Goal: Communication & Community: Answer question/provide support

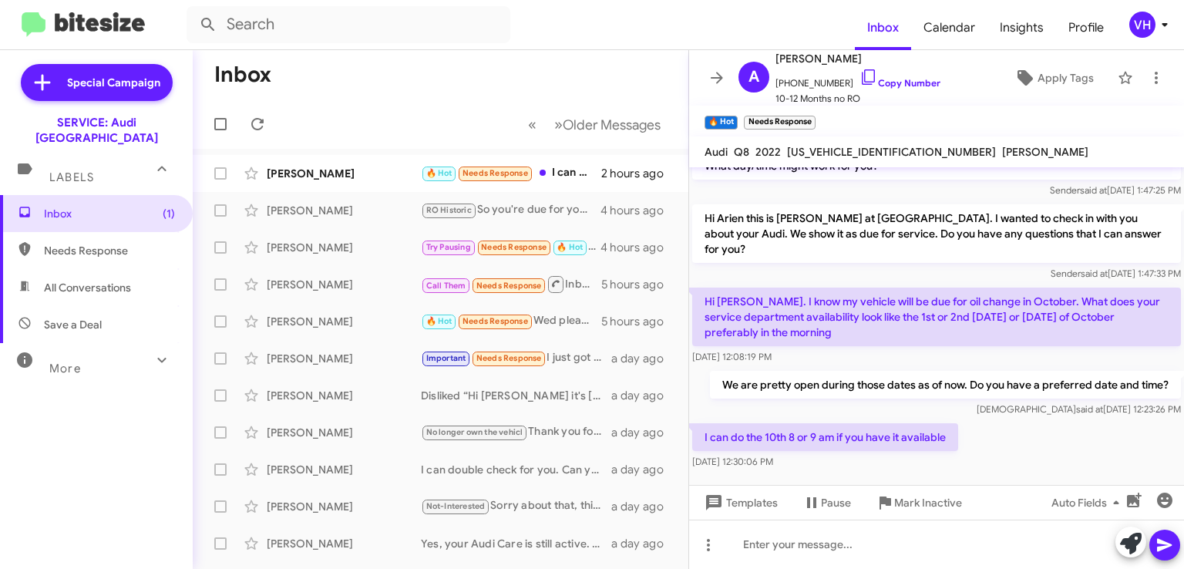
scroll to position [174, 0]
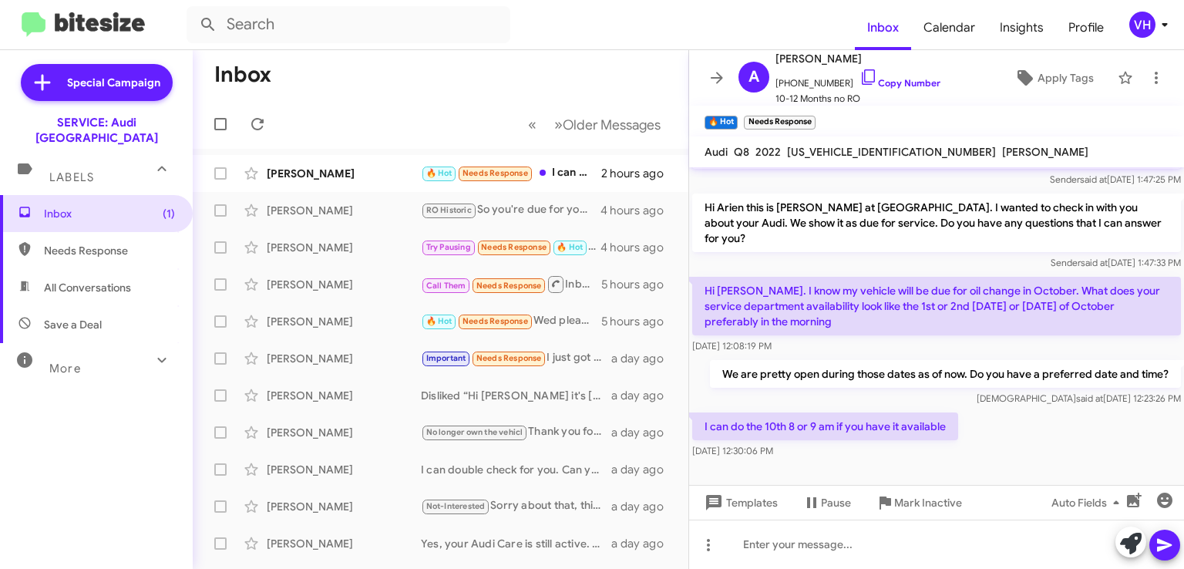
click at [783, 405] on div "Veda said at Sep 11, 2025, 12:23:26 PM" at bounding box center [945, 398] width 471 height 15
click at [820, 148] on span "[US_VEHICLE_IDENTIFICATION_NUMBER]" at bounding box center [891, 152] width 209 height 14
copy span "[US_VEHICLE_IDENTIFICATION_NUMBER]"
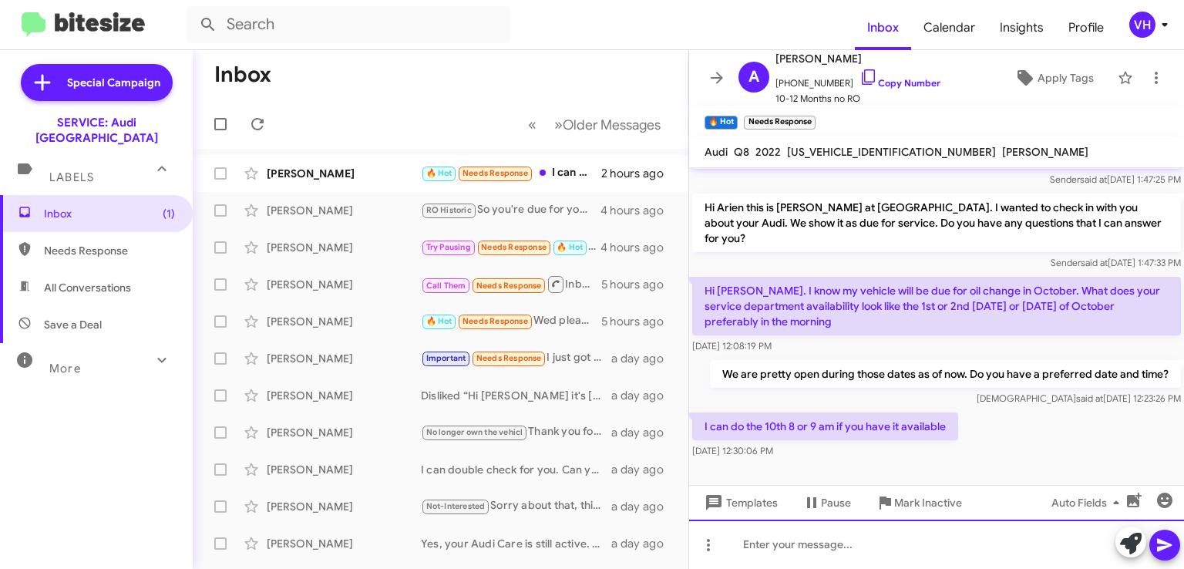
click at [1036, 548] on div at bounding box center [936, 544] width 495 height 49
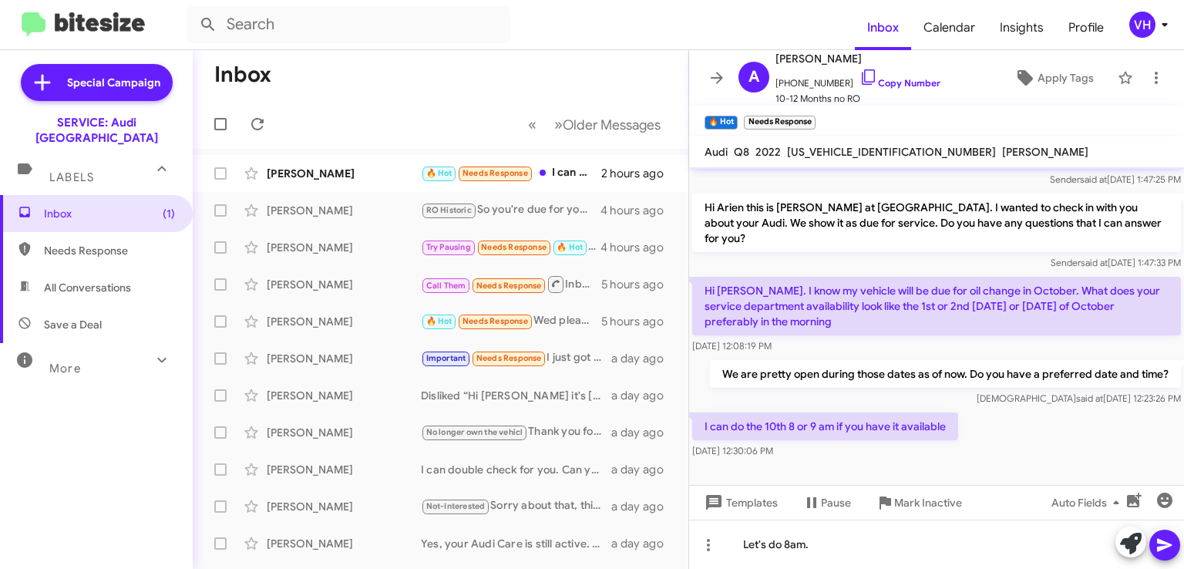
click at [1110, 449] on div "I can do the 10th 8 or 9 am if you have it available Sep 11, 2025, 12:30:06 PM" at bounding box center [936, 435] width 495 height 52
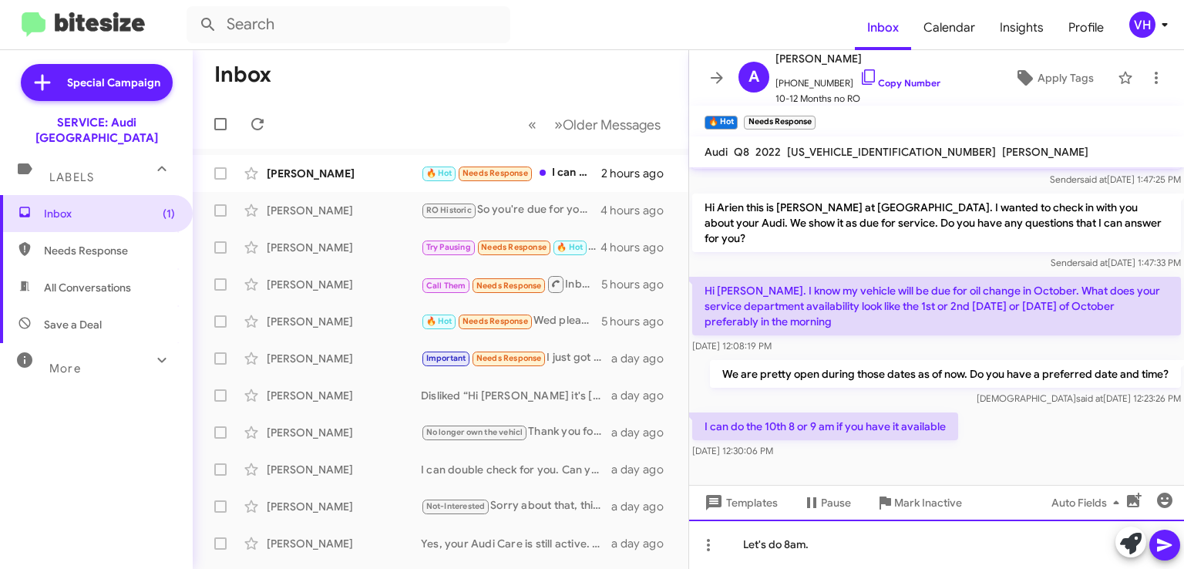
click at [981, 540] on div "Let's do 8am." at bounding box center [936, 544] width 495 height 49
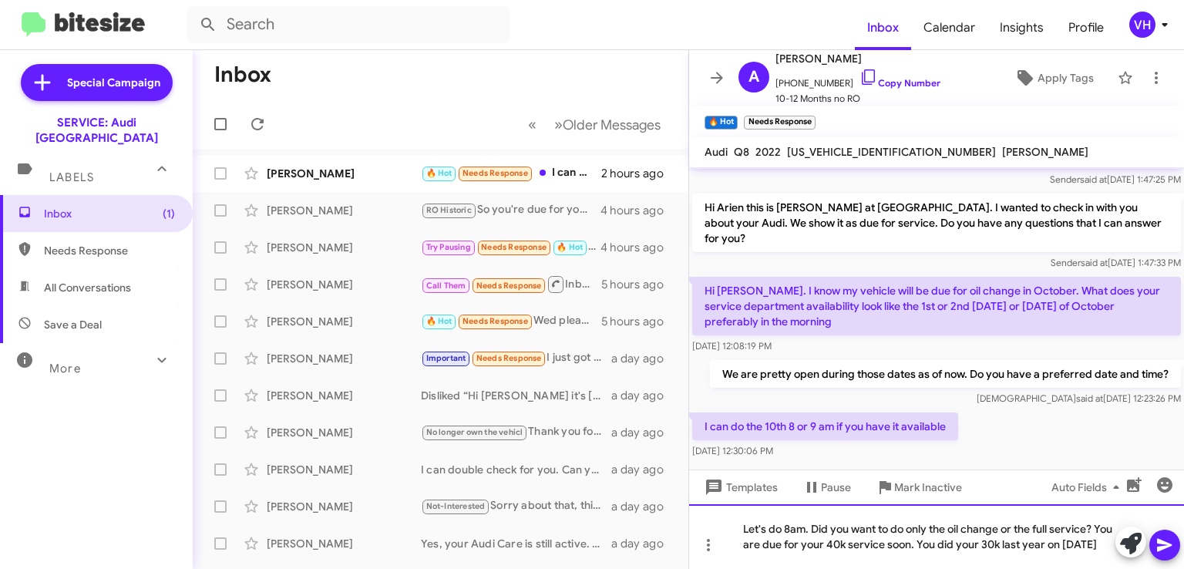
click at [948, 525] on div "Let's do 8am. Did you want to do only the oil change or the full service? You a…" at bounding box center [936, 536] width 495 height 65
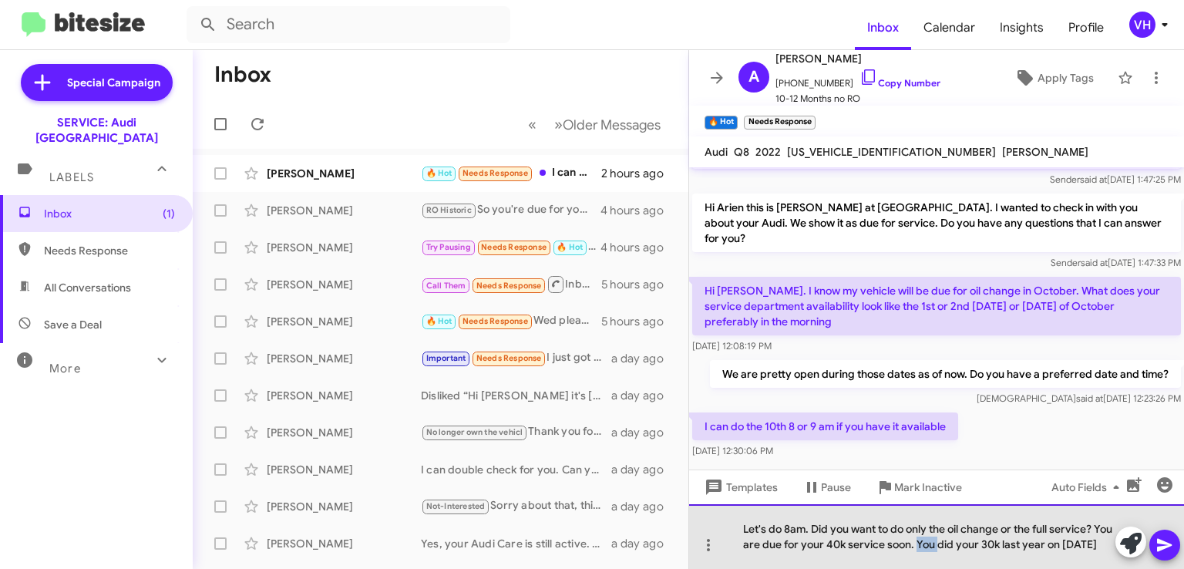
click at [948, 525] on div "Let's do 8am. Did you want to do only the oil change or the full service? You a…" at bounding box center [936, 536] width 495 height 65
click at [752, 533] on div "Let's do 8am. Did you want to do only the oil change or the full service? You a…" at bounding box center [936, 536] width 495 height 65
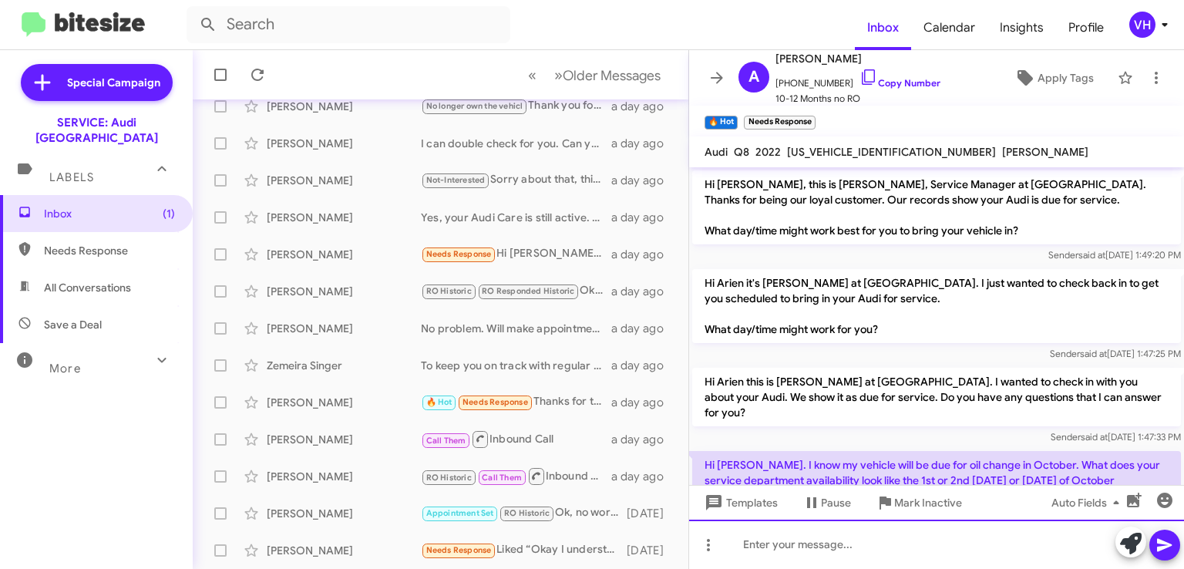
scroll to position [246, 0]
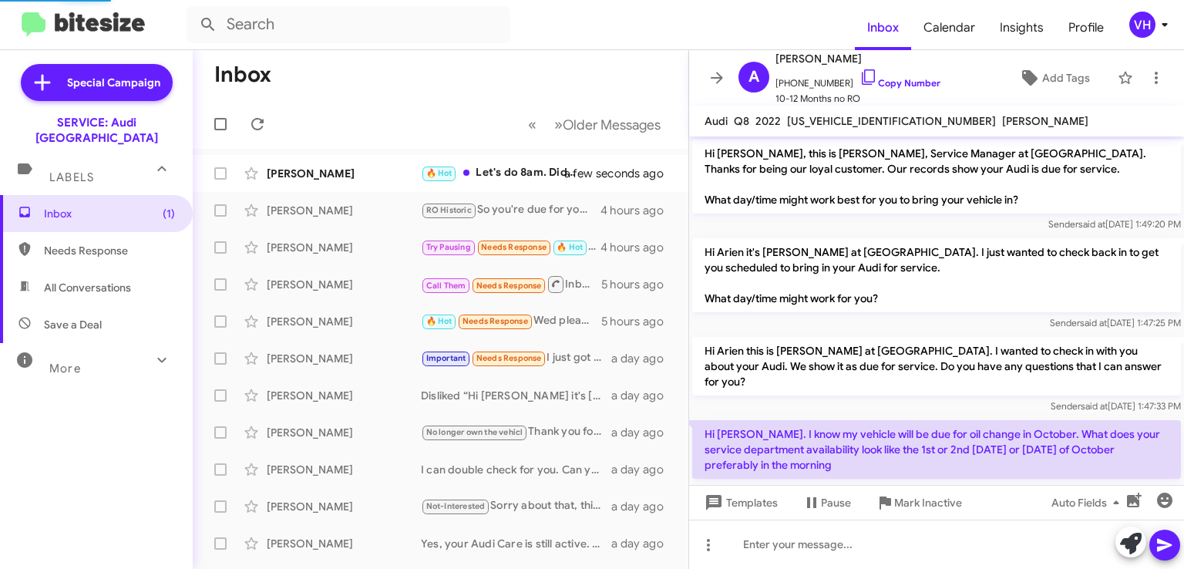
scroll to position [215, 0]
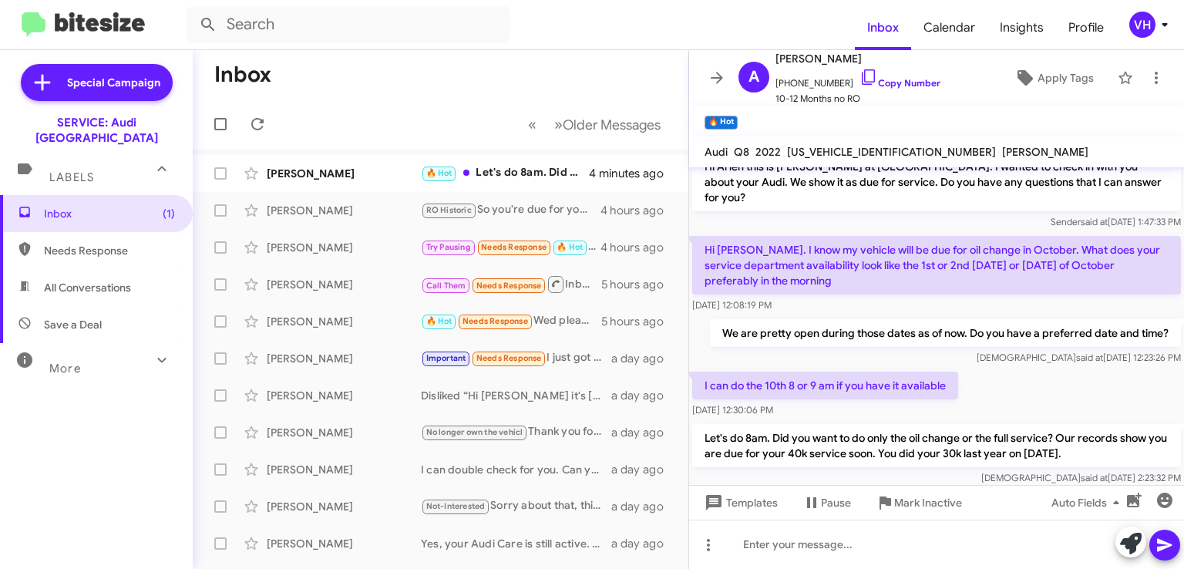
click at [354, 167] on div "[PERSON_NAME]" at bounding box center [344, 173] width 154 height 15
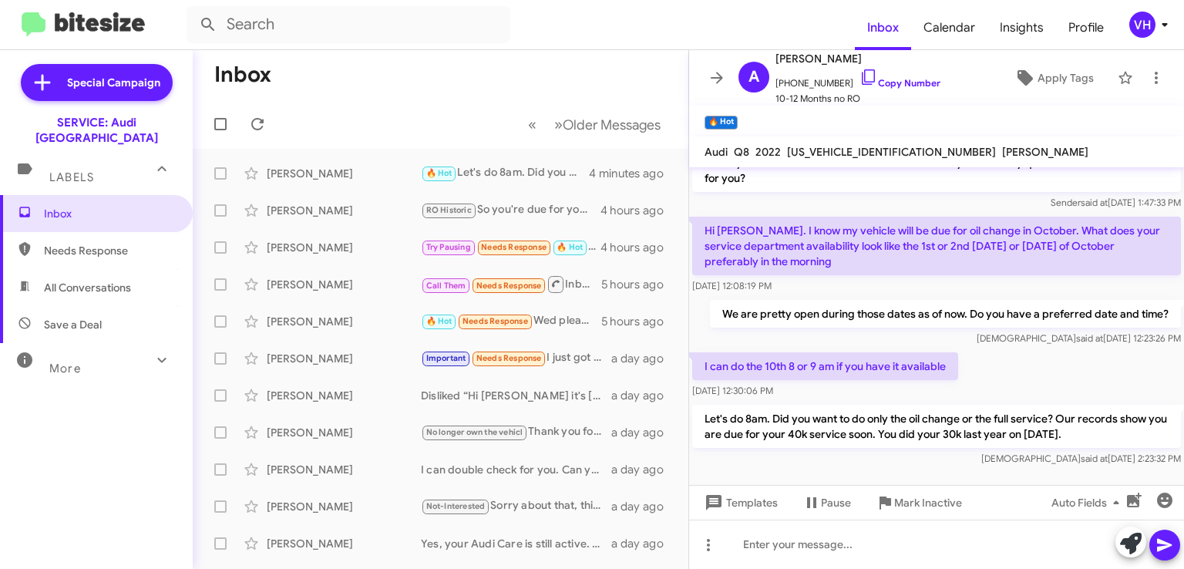
scroll to position [246, 0]
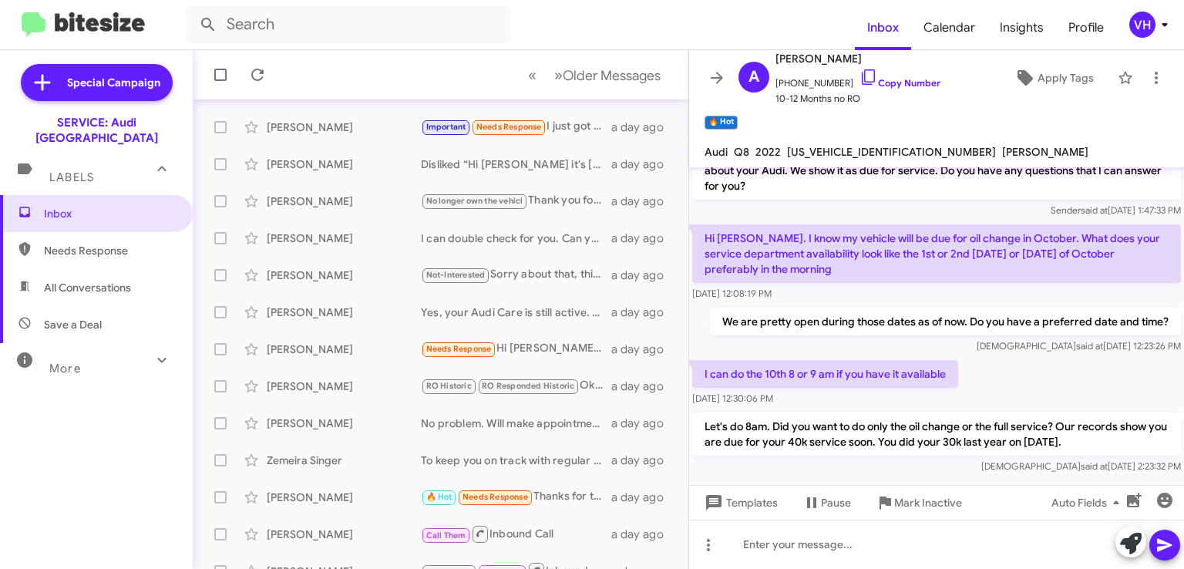
scroll to position [246, 0]
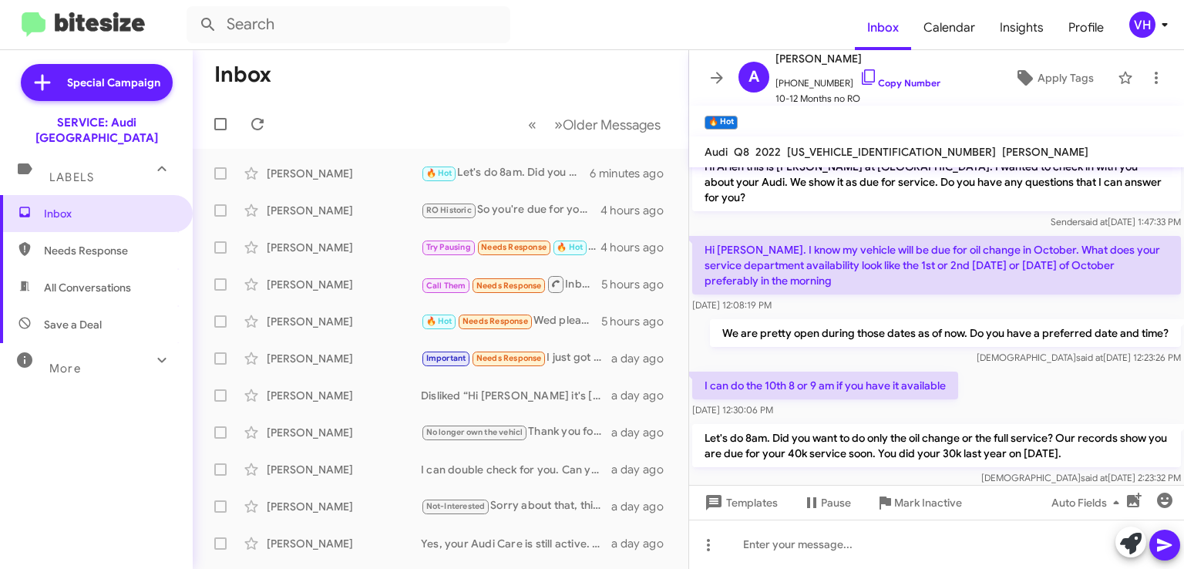
scroll to position [246, 0]
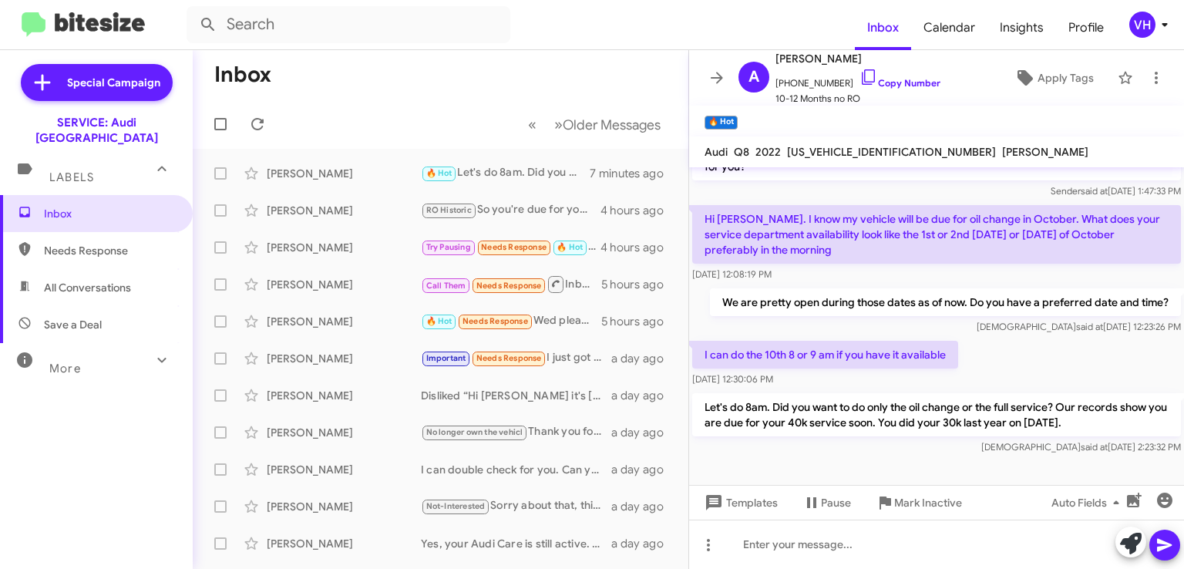
click at [857, 150] on span "[US_VEHICLE_IDENTIFICATION_NUMBER]" at bounding box center [891, 152] width 209 height 14
copy span "[US_VEHICLE_IDENTIFICATION_NUMBER]"
